Goal: Transaction & Acquisition: Download file/media

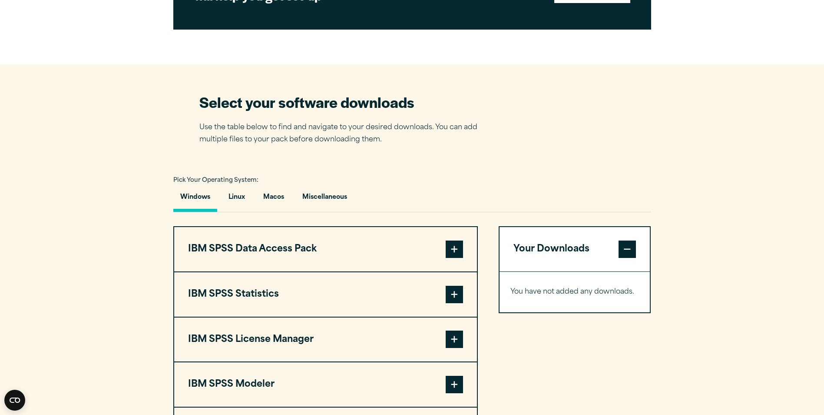
scroll to position [521, 0]
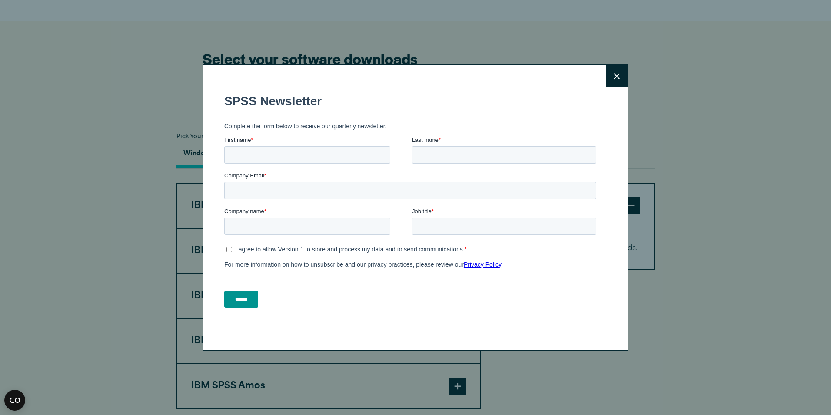
click at [618, 71] on button "Close" at bounding box center [617, 76] width 22 height 22
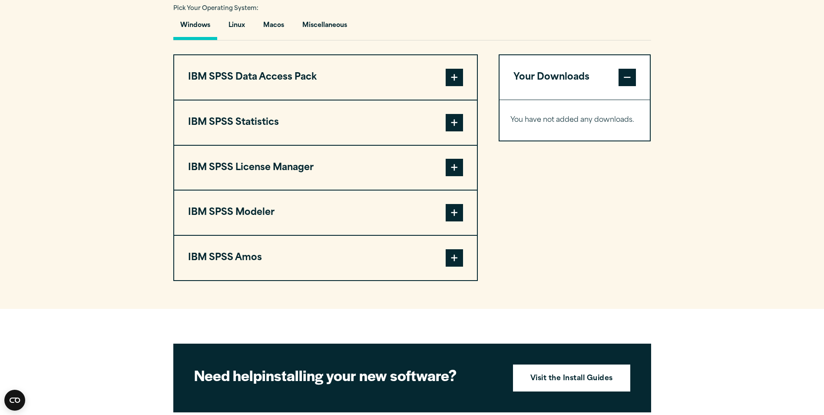
scroll to position [652, 0]
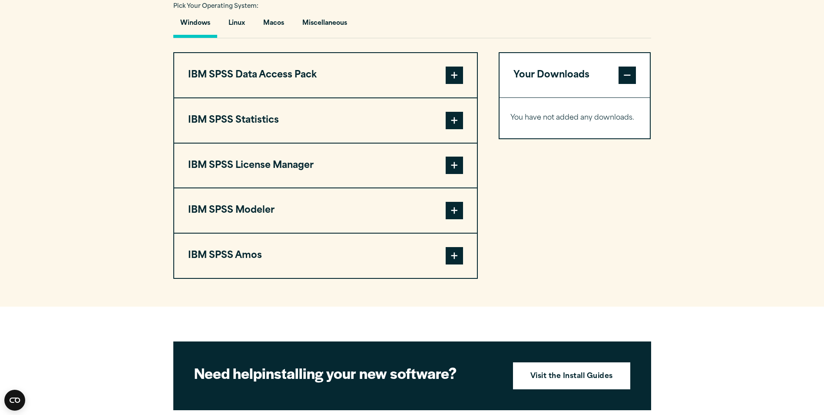
click at [186, 21] on button "Windows" at bounding box center [195, 25] width 44 height 25
click at [344, 120] on button "IBM SPSS Statistics" at bounding box center [325, 120] width 303 height 44
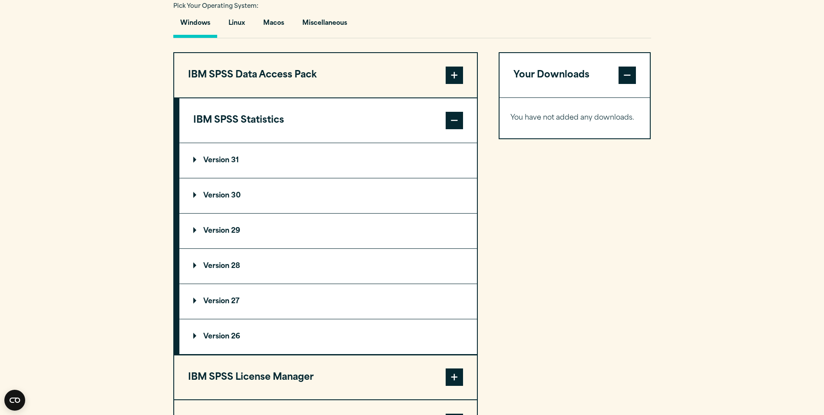
click at [253, 199] on summary "Version 30" at bounding box center [328, 195] width 298 height 35
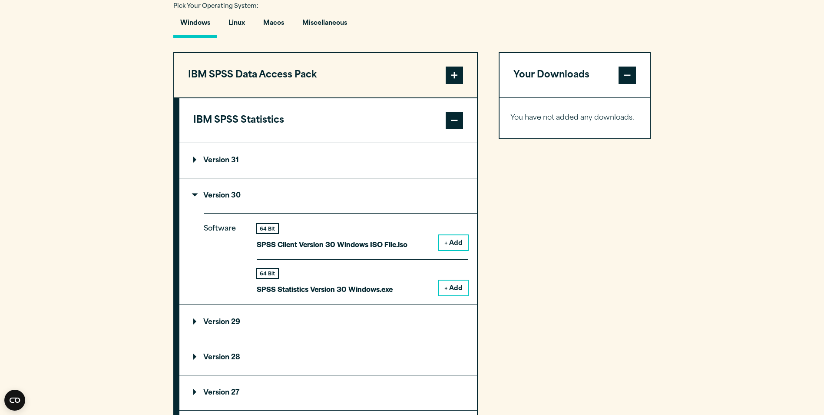
click at [457, 282] on button "+ Add" at bounding box center [453, 287] width 29 height 15
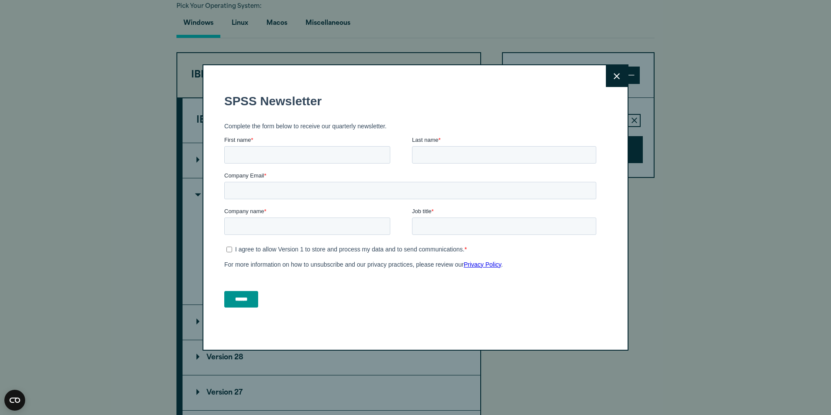
click at [621, 80] on button "Close" at bounding box center [617, 76] width 22 height 22
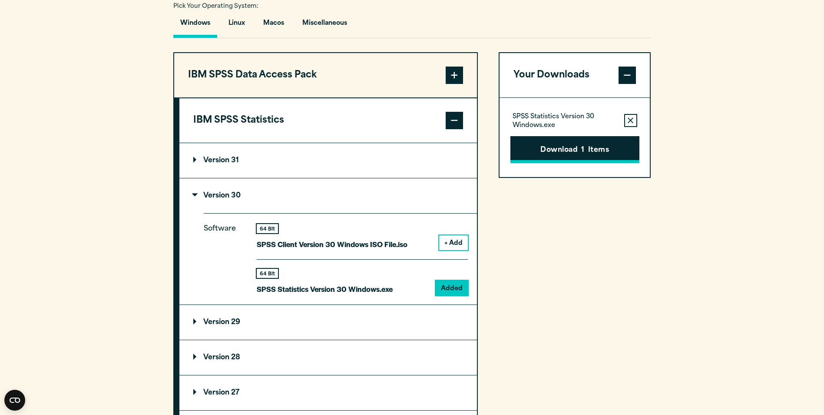
click at [577, 147] on button "Download 1 Items" at bounding box center [575, 149] width 129 height 27
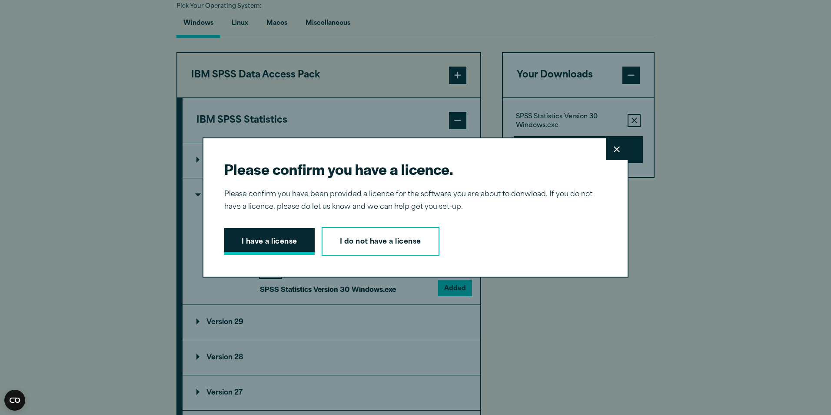
click at [284, 248] on button "I have a license" at bounding box center [269, 241] width 90 height 27
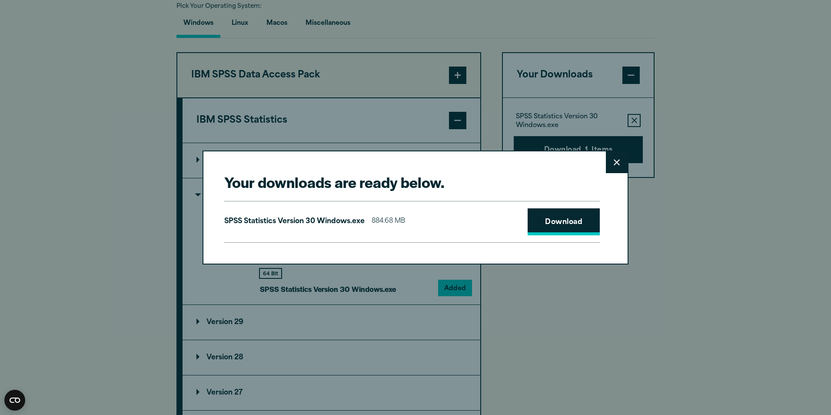
click at [543, 213] on link "Download" at bounding box center [564, 221] width 72 height 27
click at [614, 162] on icon at bounding box center [617, 162] width 6 height 6
